Goal: Transaction & Acquisition: Purchase product/service

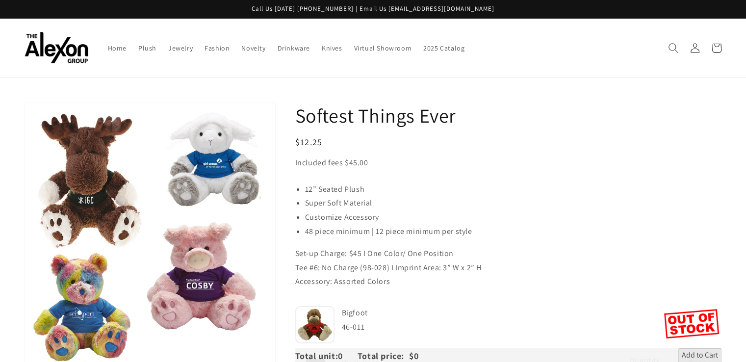
click at [670, 48] on span "Search" at bounding box center [673, 48] width 22 height 22
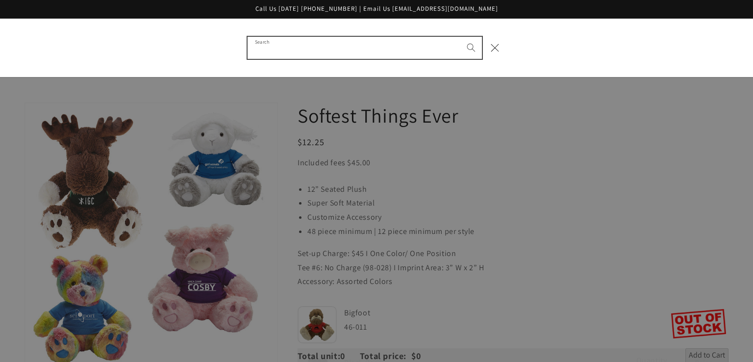
click at [382, 44] on input "Search" at bounding box center [365, 48] width 234 height 22
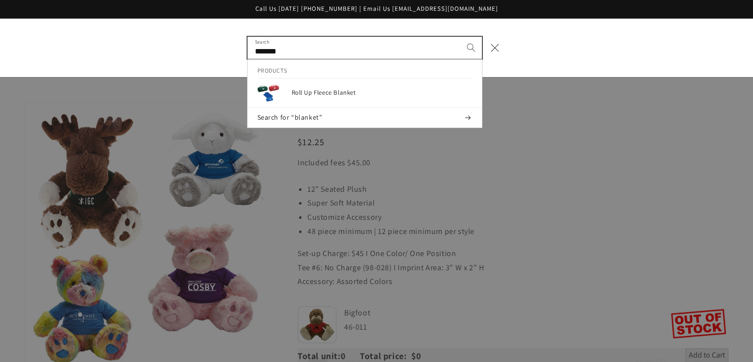
type input "*******"
click at [460, 37] on button "Search" at bounding box center [471, 48] width 22 height 22
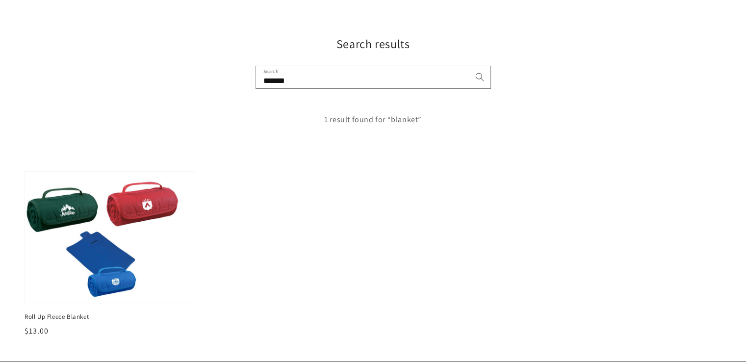
scroll to position [84, 0]
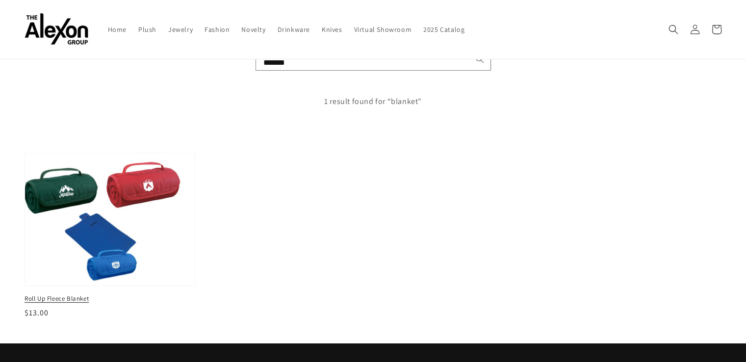
click at [109, 242] on img at bounding box center [110, 220] width 175 height 136
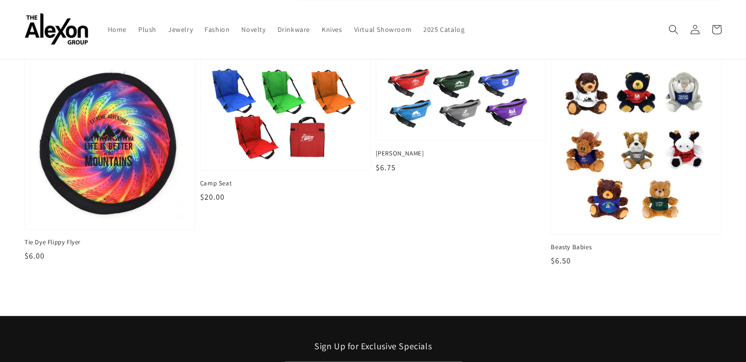
scroll to position [530, 0]
click at [423, 25] on span "2025 Catalog" at bounding box center [443, 29] width 41 height 9
